Goal: Task Accomplishment & Management: Use online tool/utility

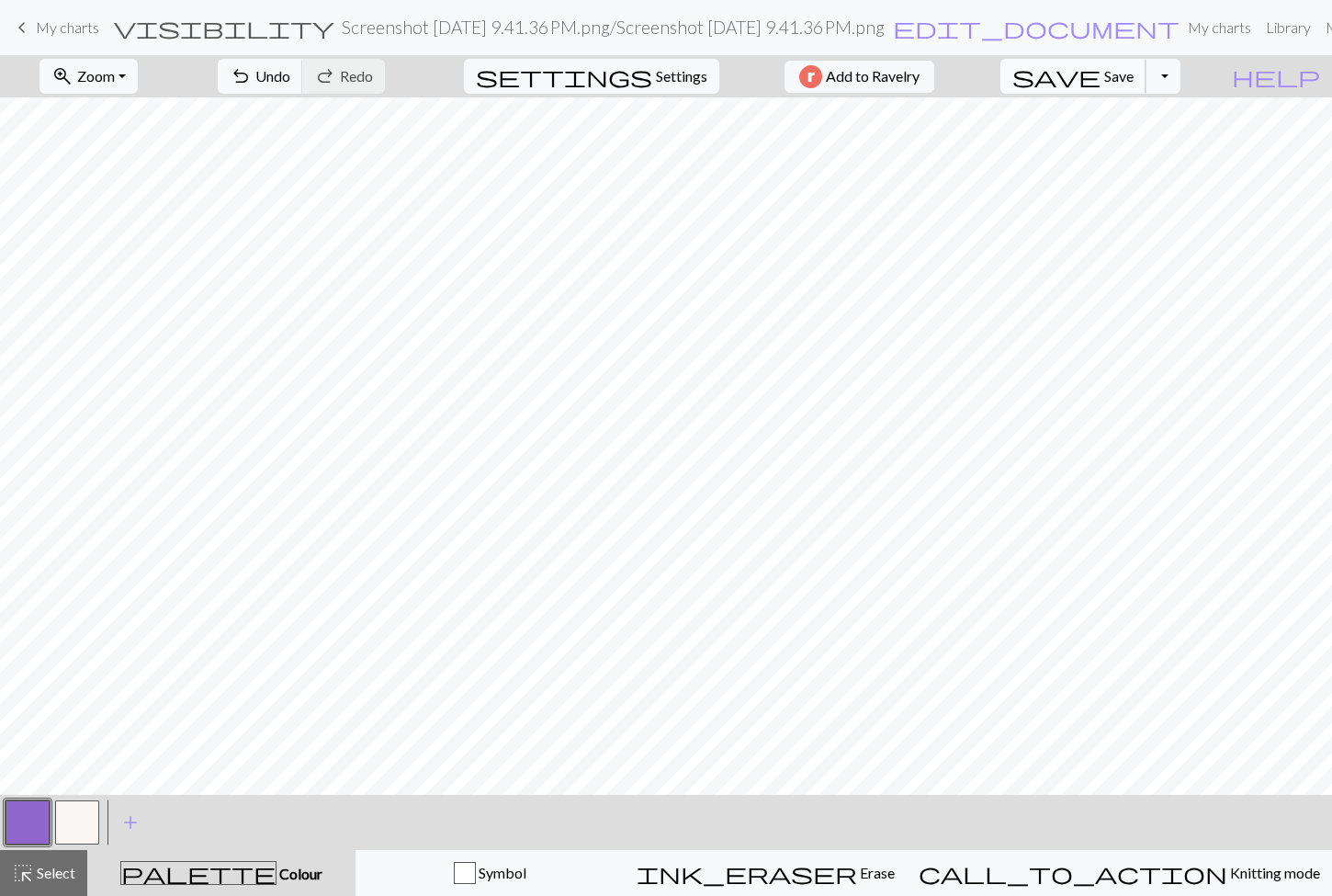
click at [1100, 84] on span "save" at bounding box center [1056, 76] width 88 height 26
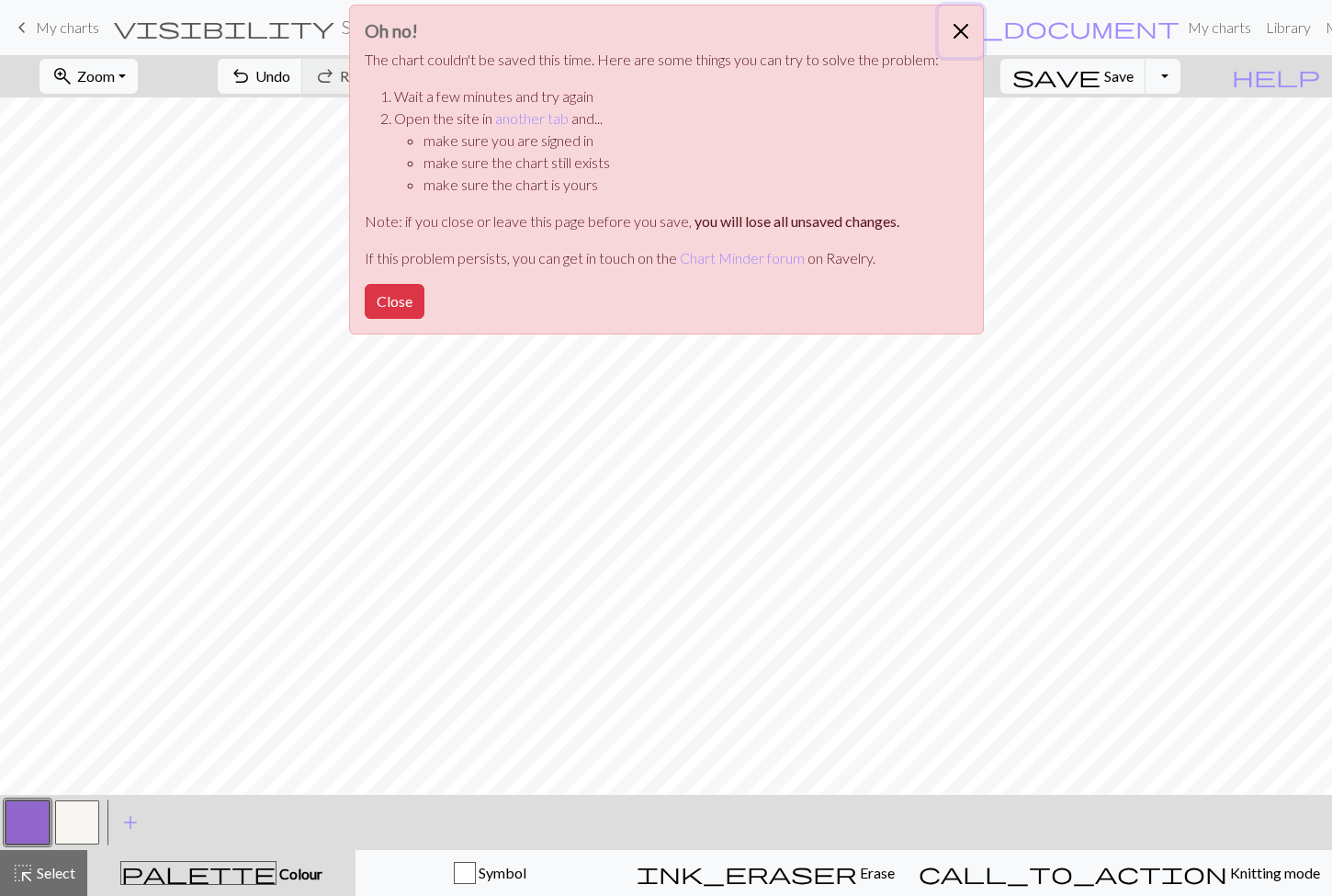
click at [946, 41] on button "Close" at bounding box center [961, 31] width 44 height 51
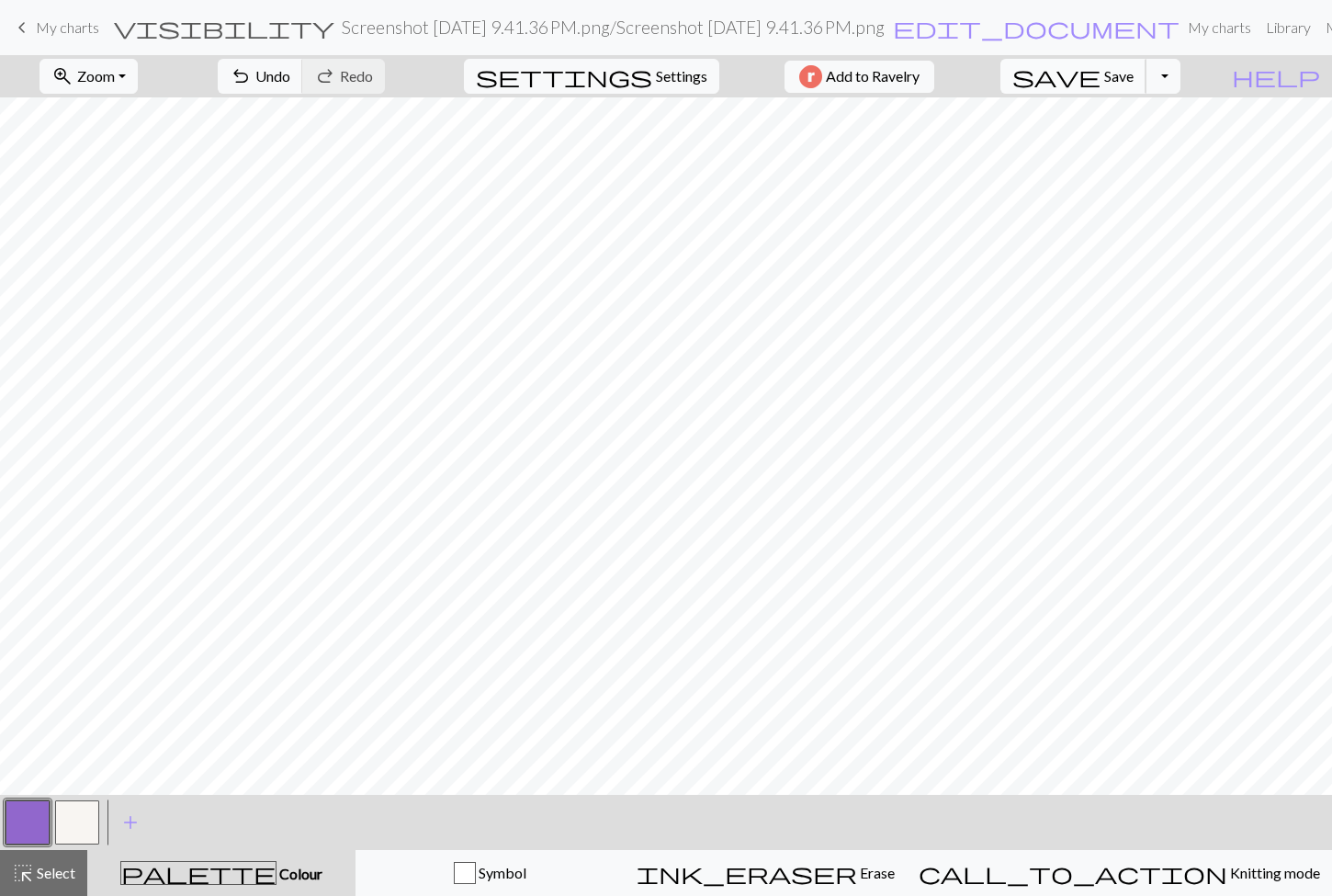
click at [1100, 69] on span "save" at bounding box center [1056, 76] width 88 height 26
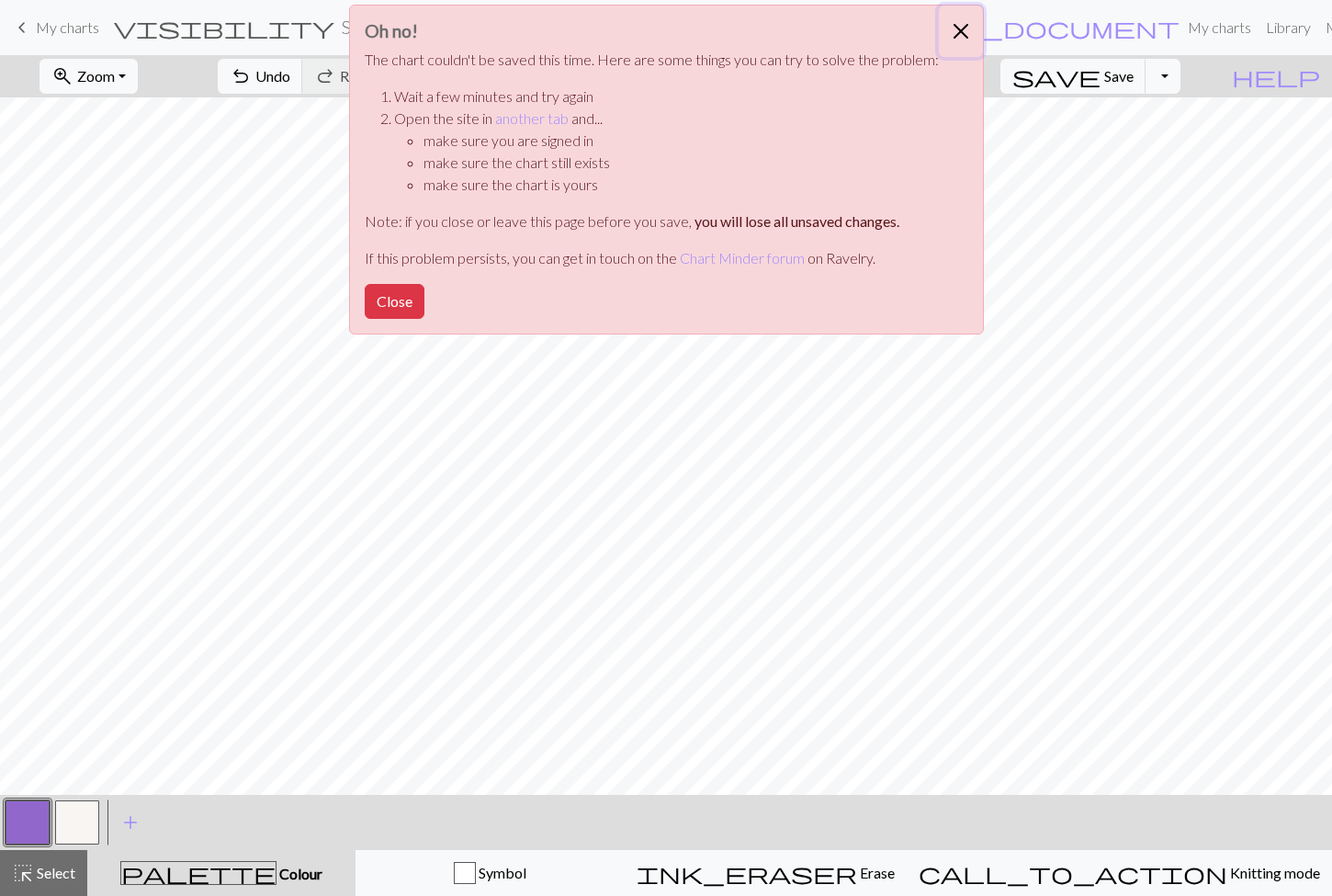
click at [949, 34] on button "Close" at bounding box center [961, 31] width 44 height 51
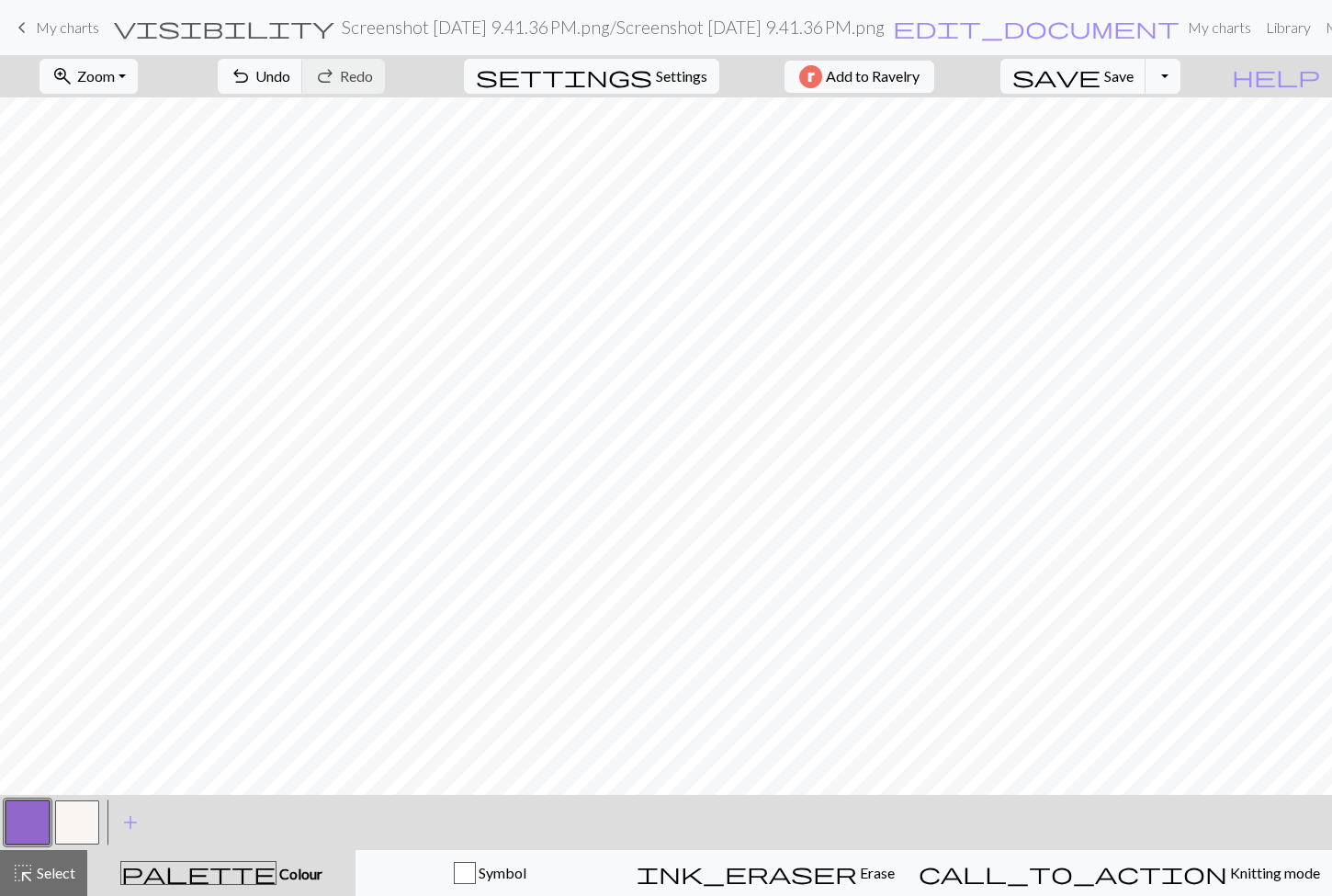
click at [59, 829] on button "button" at bounding box center [77, 822] width 44 height 44
click at [42, 830] on button "button" at bounding box center [28, 822] width 44 height 44
click at [82, 817] on button "button" at bounding box center [77, 822] width 44 height 44
click at [28, 845] on button "button" at bounding box center [28, 822] width 44 height 44
click at [84, 819] on button "button" at bounding box center [77, 822] width 44 height 44
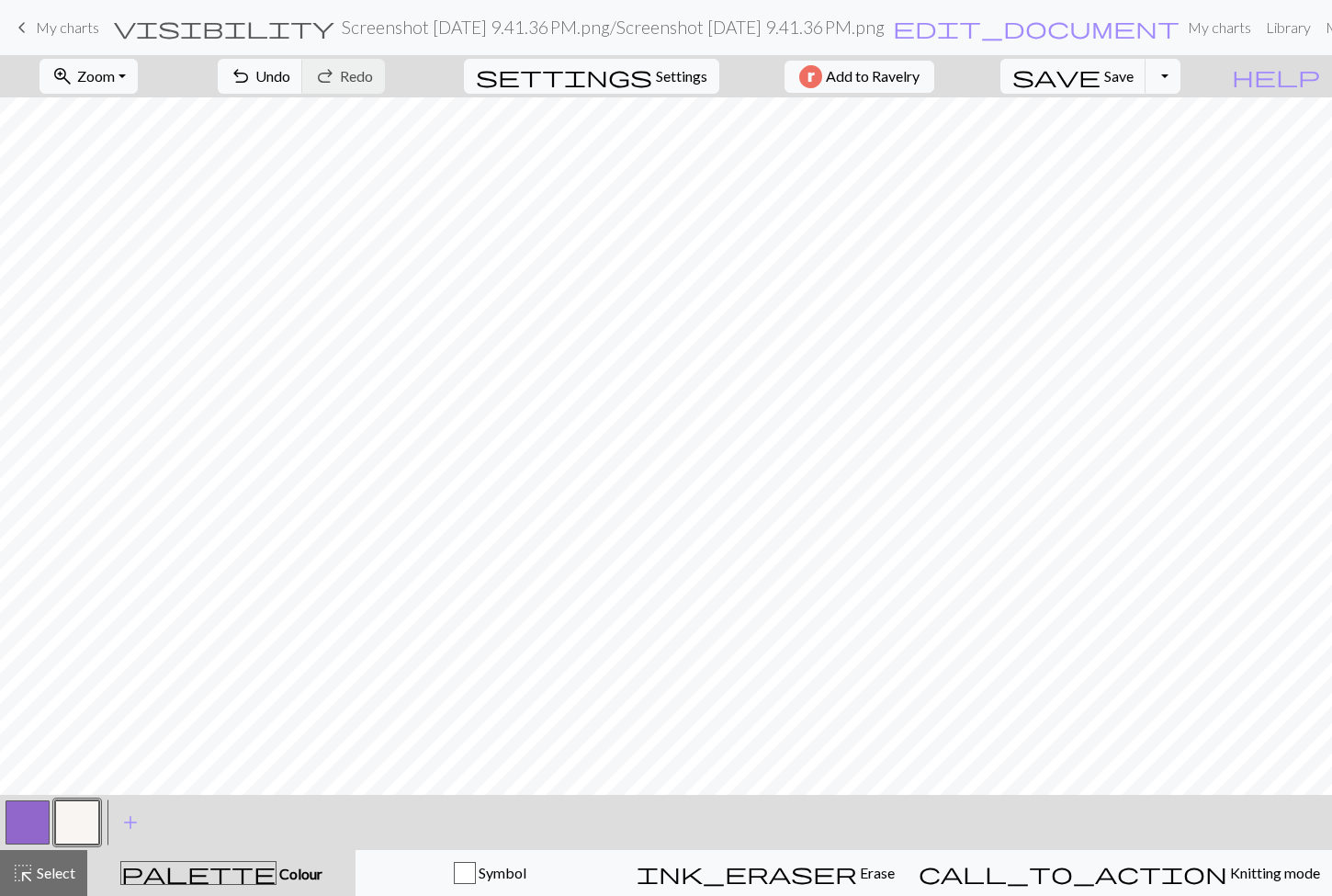
click at [43, 817] on button "button" at bounding box center [28, 822] width 44 height 44
click at [57, 828] on button "button" at bounding box center [77, 822] width 44 height 44
click at [35, 837] on button "button" at bounding box center [28, 822] width 44 height 44
click at [71, 819] on button "button" at bounding box center [77, 822] width 44 height 44
click at [23, 820] on button "button" at bounding box center [28, 822] width 44 height 44
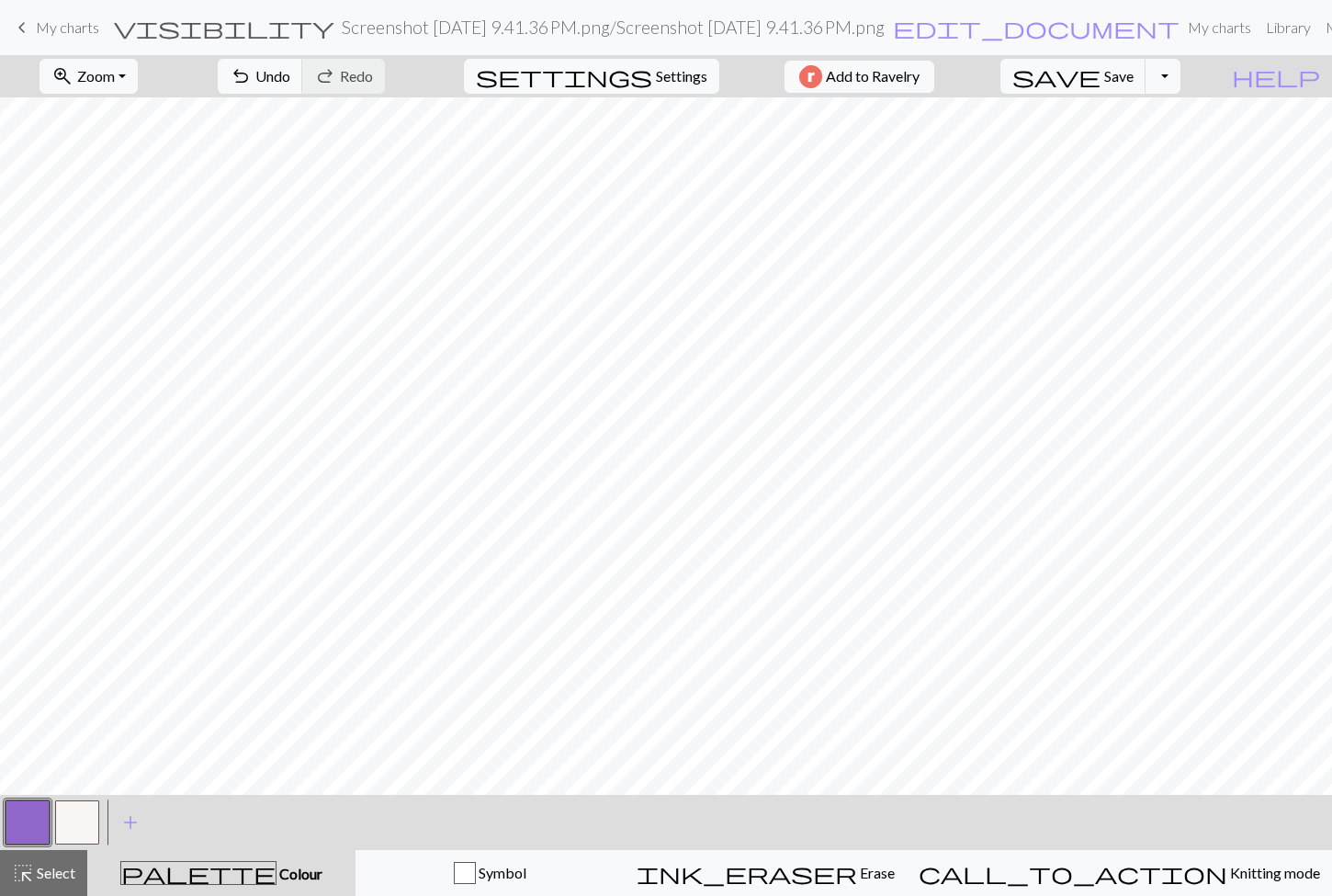
click at [76, 811] on button "button" at bounding box center [77, 822] width 44 height 44
click at [42, 820] on button "button" at bounding box center [28, 822] width 44 height 44
click at [79, 819] on button "button" at bounding box center [77, 822] width 44 height 44
click at [29, 829] on button "button" at bounding box center [28, 822] width 44 height 44
click at [91, 810] on button "button" at bounding box center [77, 822] width 44 height 44
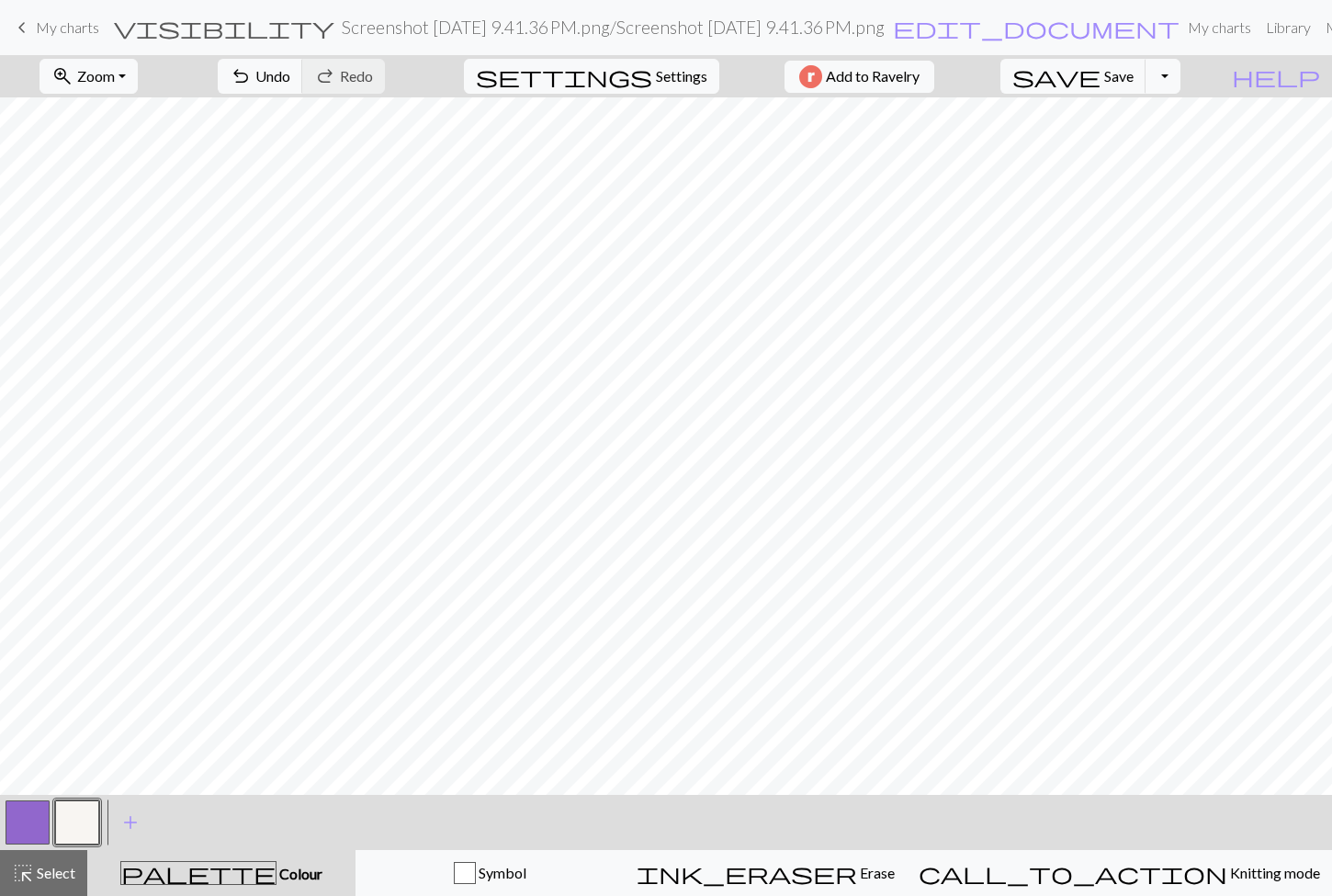
click at [36, 817] on button "button" at bounding box center [28, 822] width 44 height 44
